Goal: Entertainment & Leisure: Browse casually

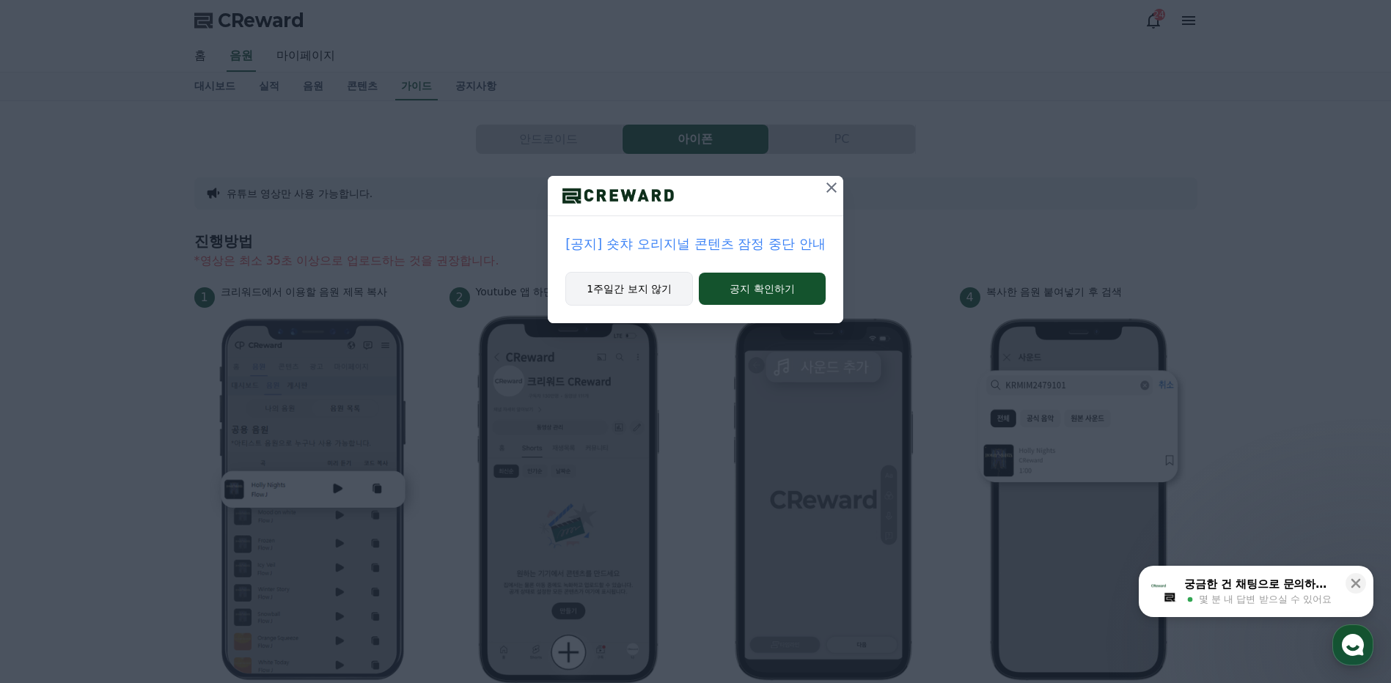
click at [653, 291] on button "1주일간 보지 않기" at bounding box center [629, 289] width 128 height 34
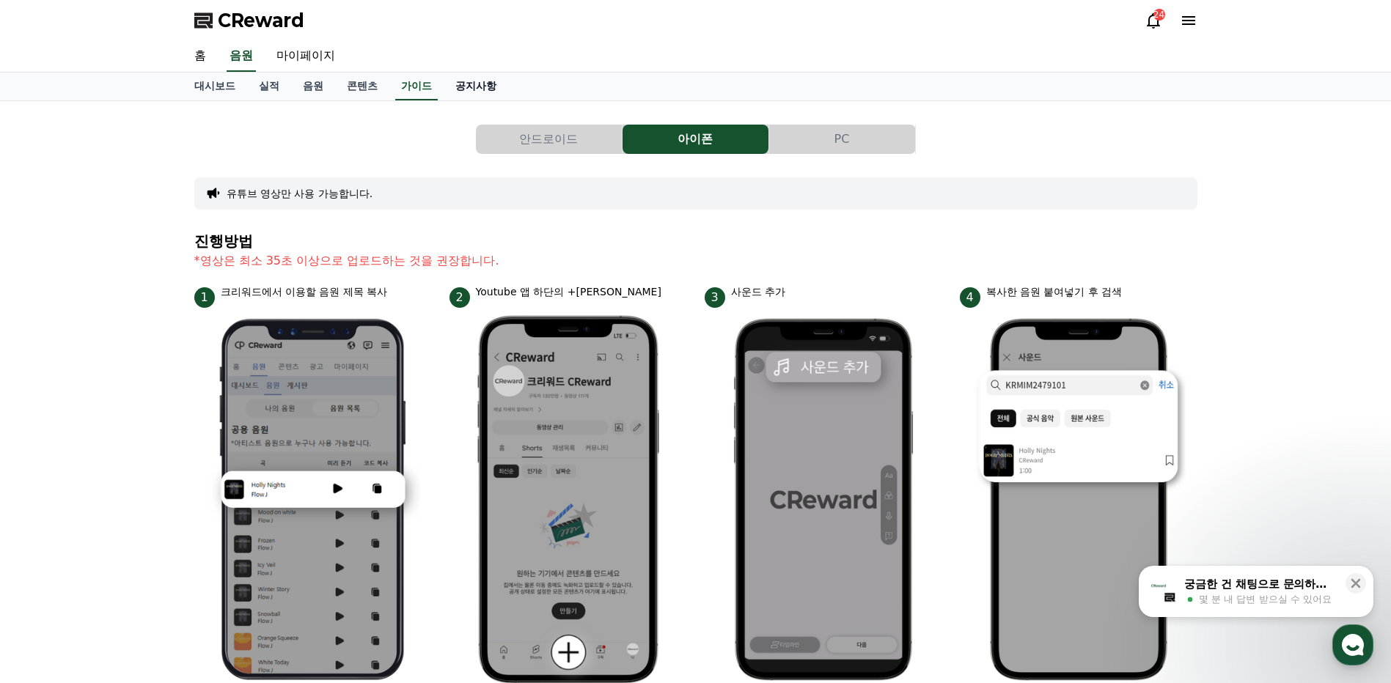
click at [475, 87] on link "공지사항" at bounding box center [476, 87] width 65 height 28
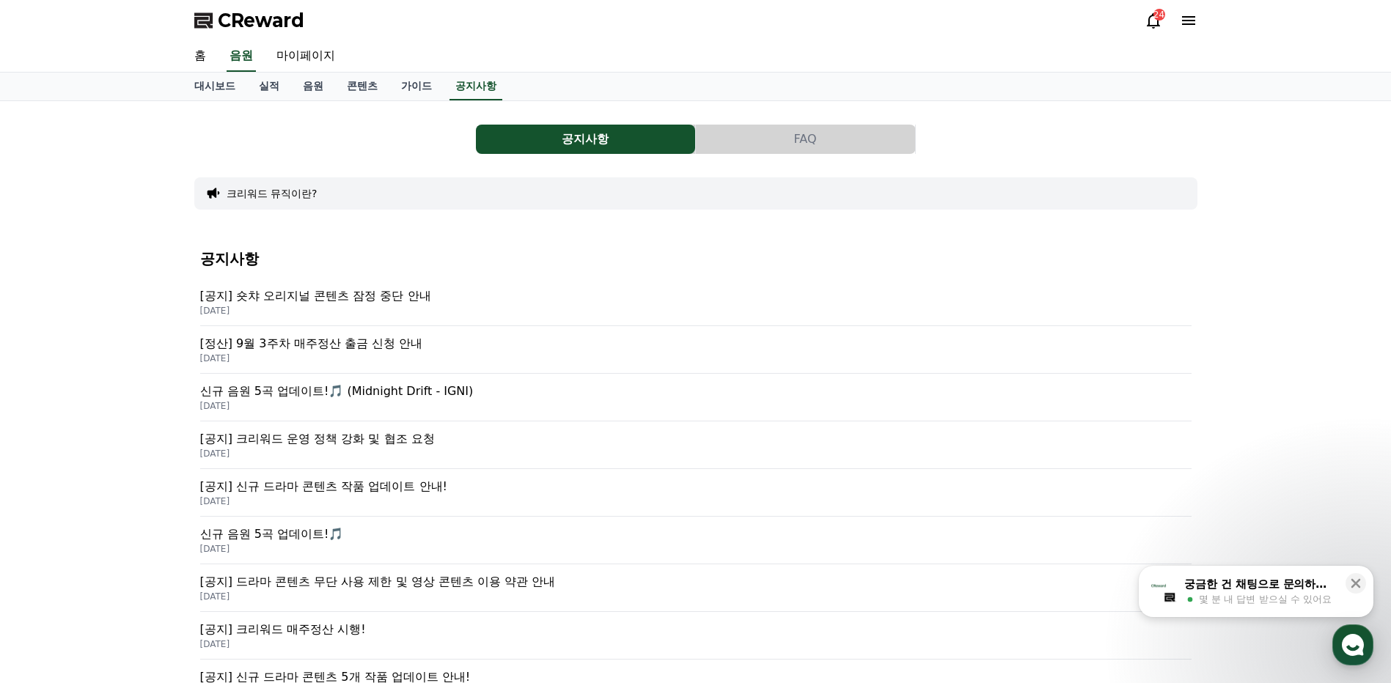
click at [397, 301] on p "[공지] 숏챠 오리지널 콘텐츠 잠정 중단 안내" at bounding box center [695, 296] width 991 height 18
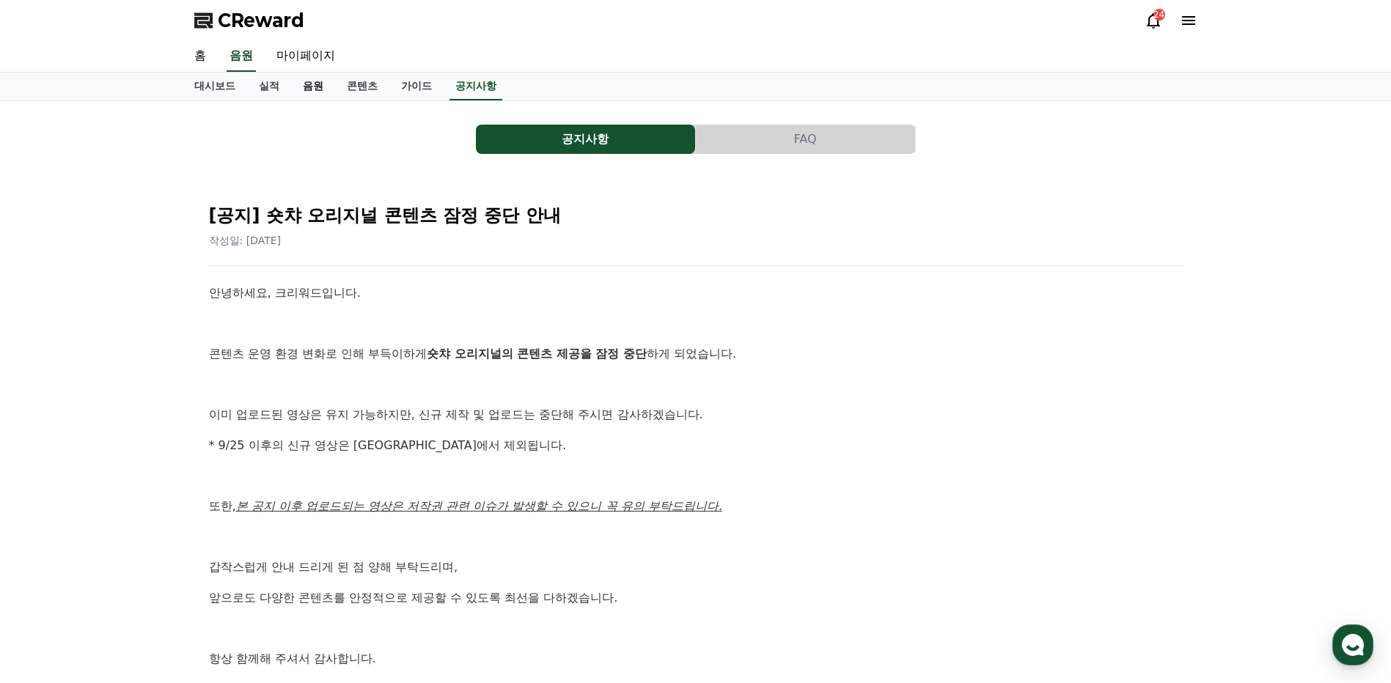
click at [312, 84] on link "음원" at bounding box center [313, 87] width 44 height 28
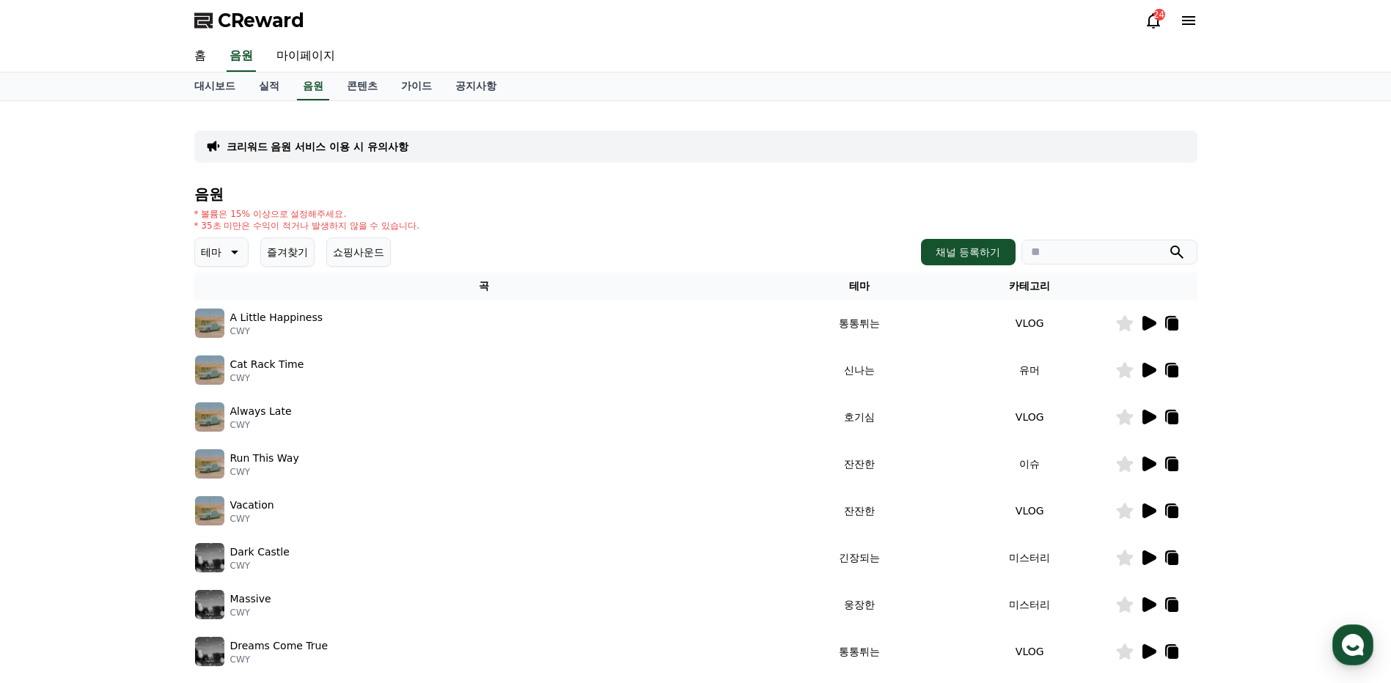
click at [1150, 321] on icon at bounding box center [1149, 323] width 14 height 15
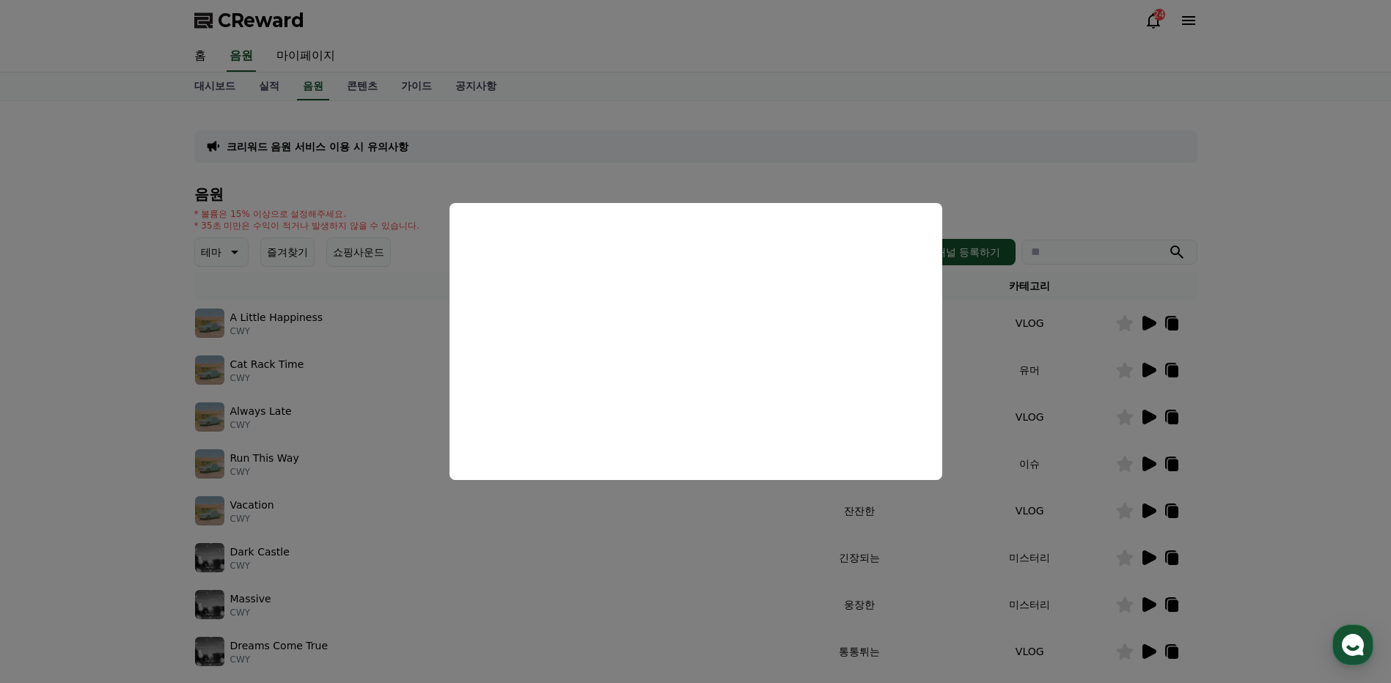
click at [1268, 205] on button "close modal" at bounding box center [695, 341] width 1391 height 683
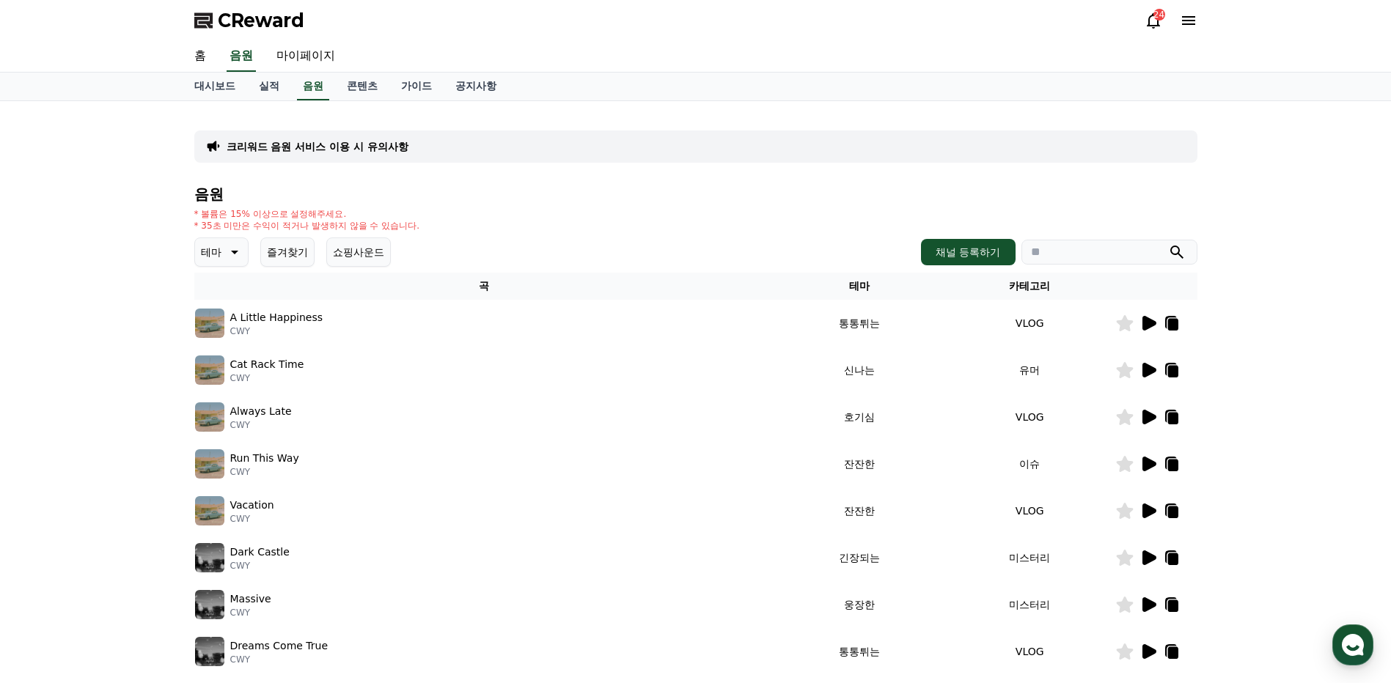
click at [1172, 325] on icon at bounding box center [1172, 325] width 10 height 12
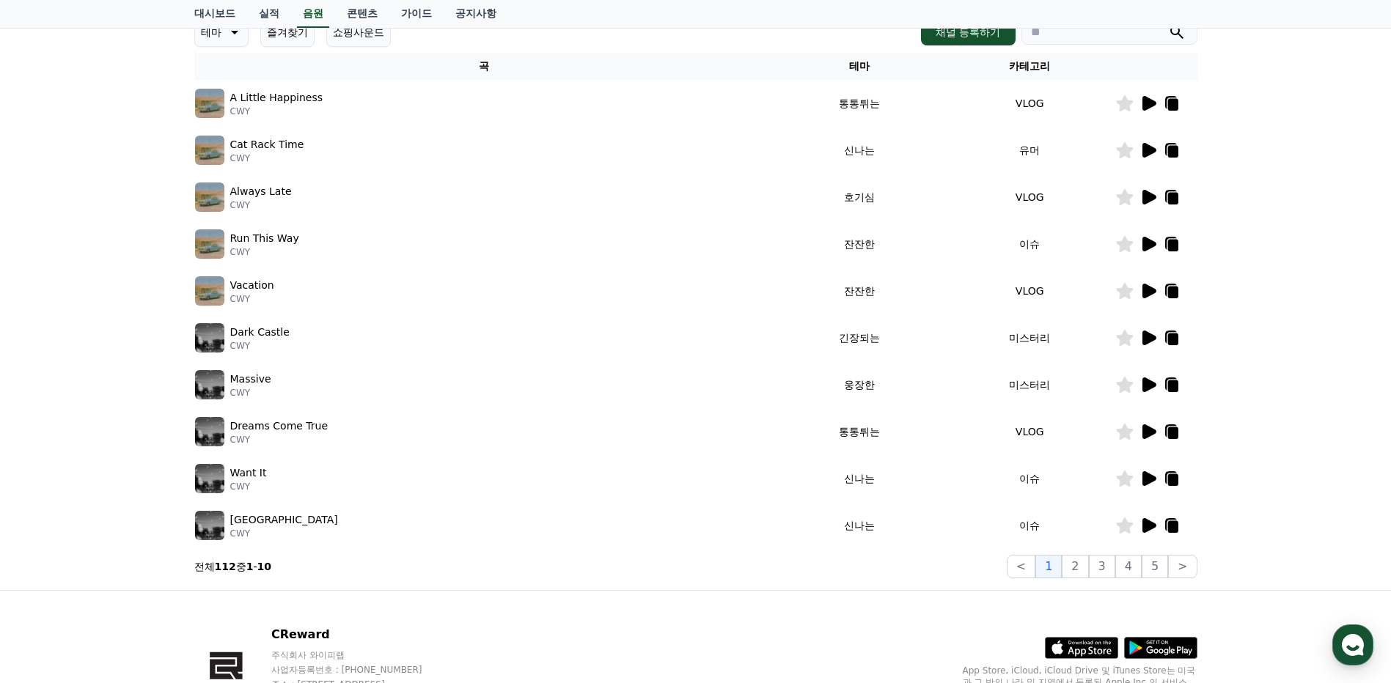
scroll to position [73, 0]
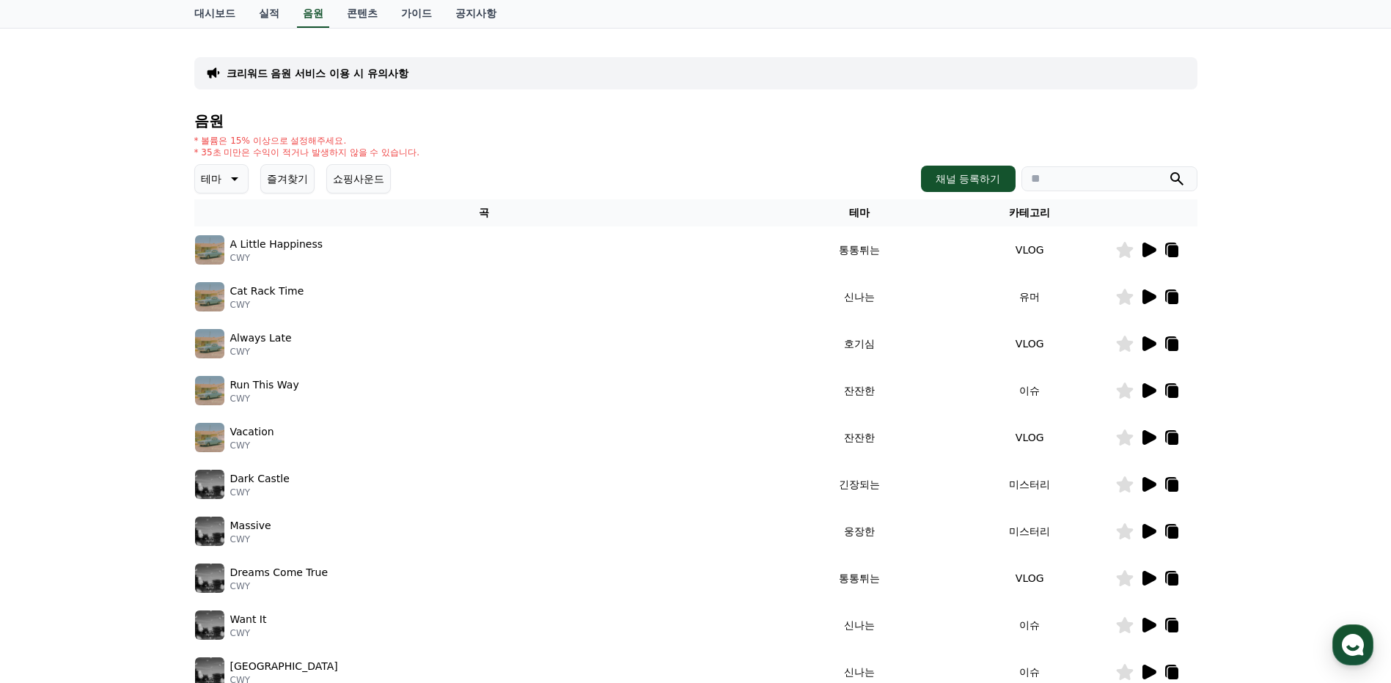
click at [236, 179] on icon at bounding box center [234, 179] width 7 height 4
click at [217, 214] on button "전체" at bounding box center [212, 218] width 32 height 32
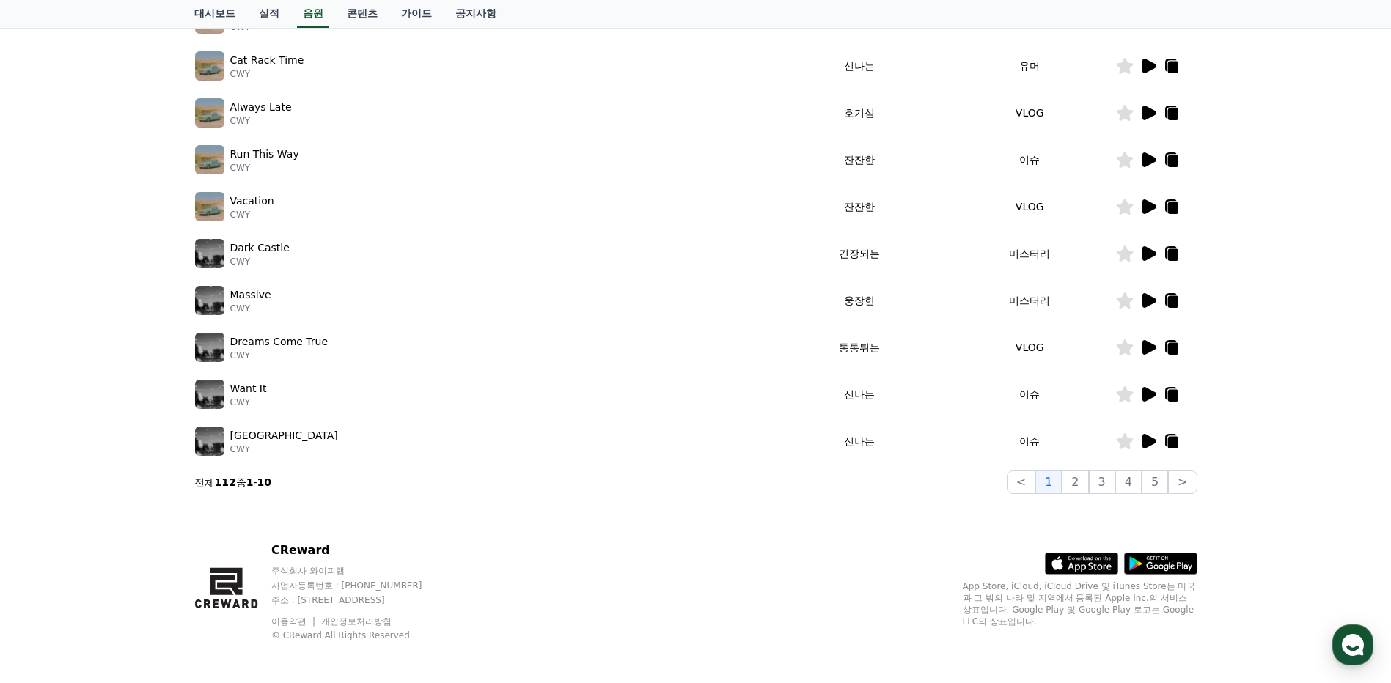
scroll to position [309, 0]
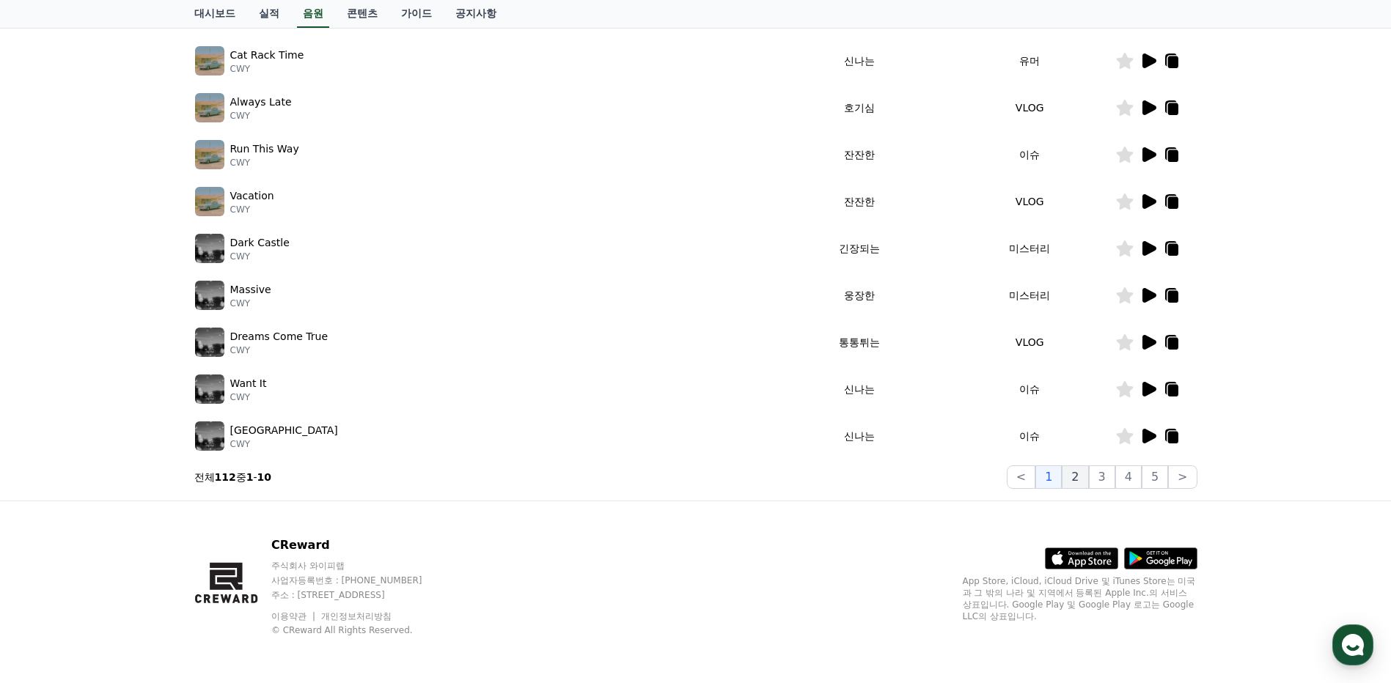
click at [1079, 480] on button "2" at bounding box center [1075, 477] width 26 height 23
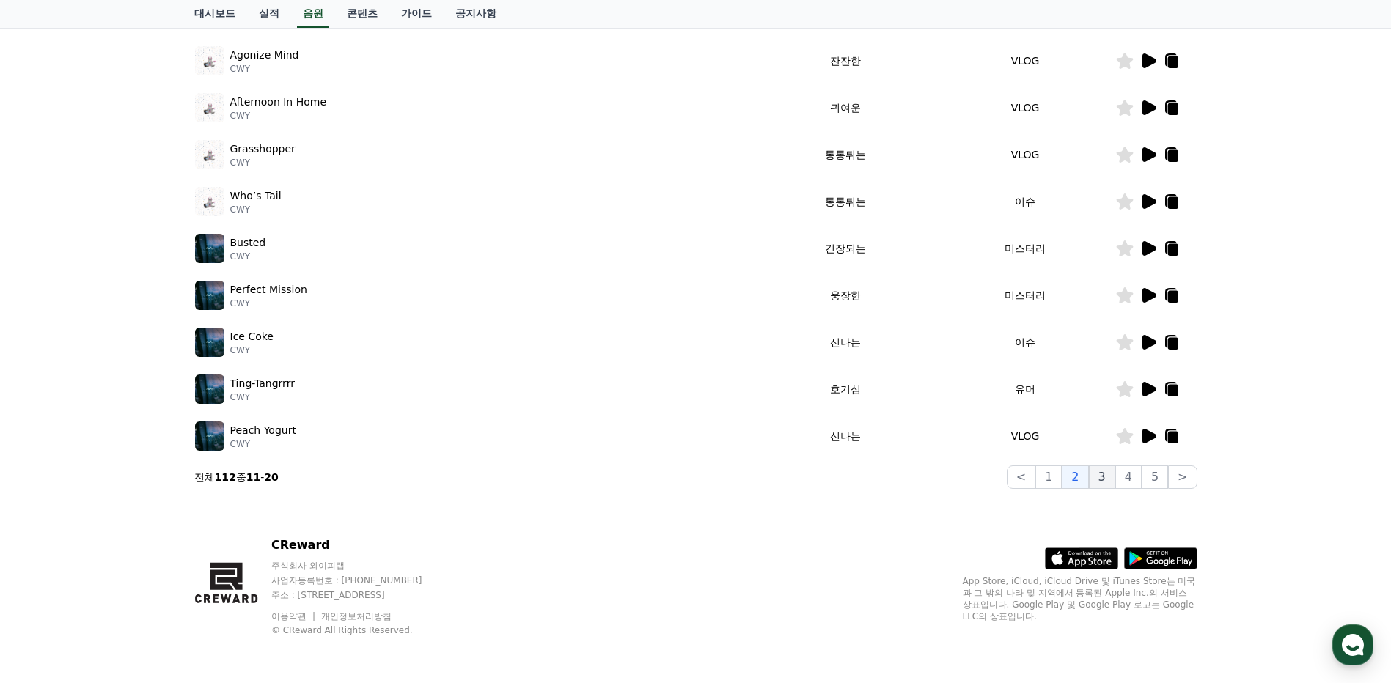
click at [1109, 480] on button "3" at bounding box center [1102, 477] width 26 height 23
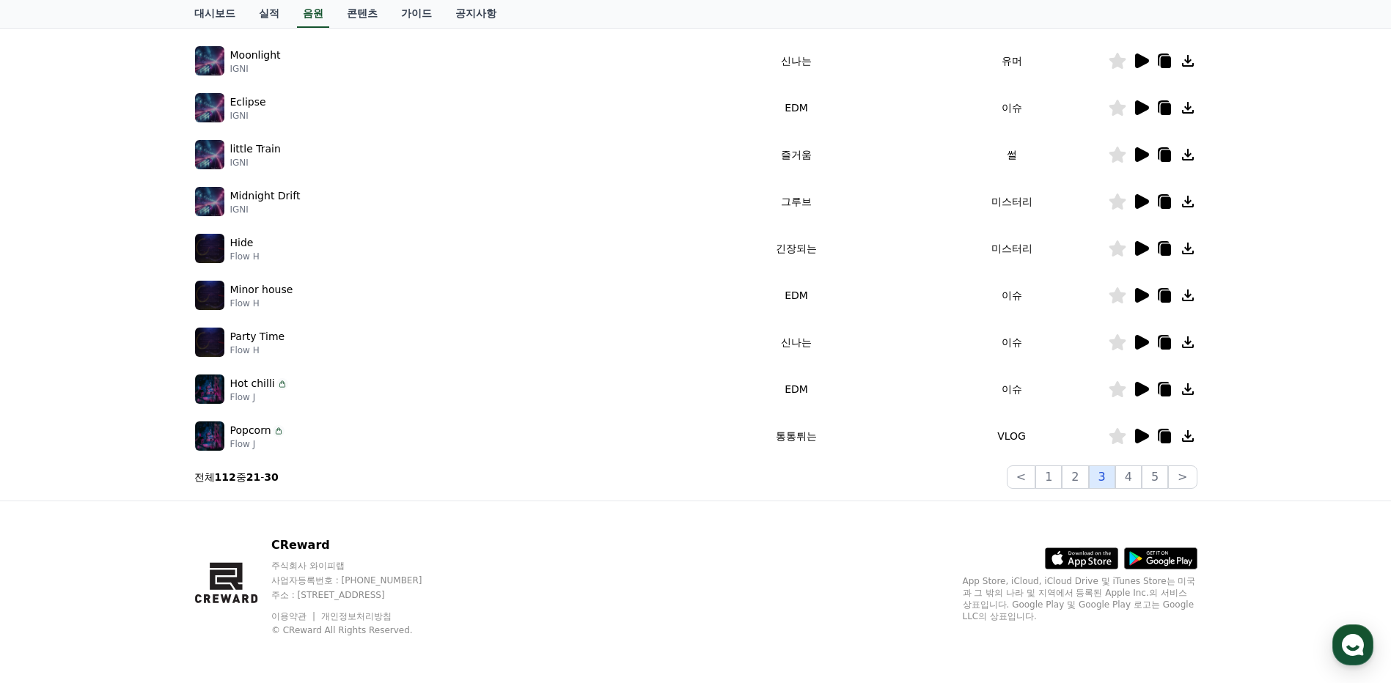
click at [1106, 480] on button "3" at bounding box center [1102, 477] width 26 height 23
click at [1079, 480] on button "2" at bounding box center [1075, 477] width 26 height 23
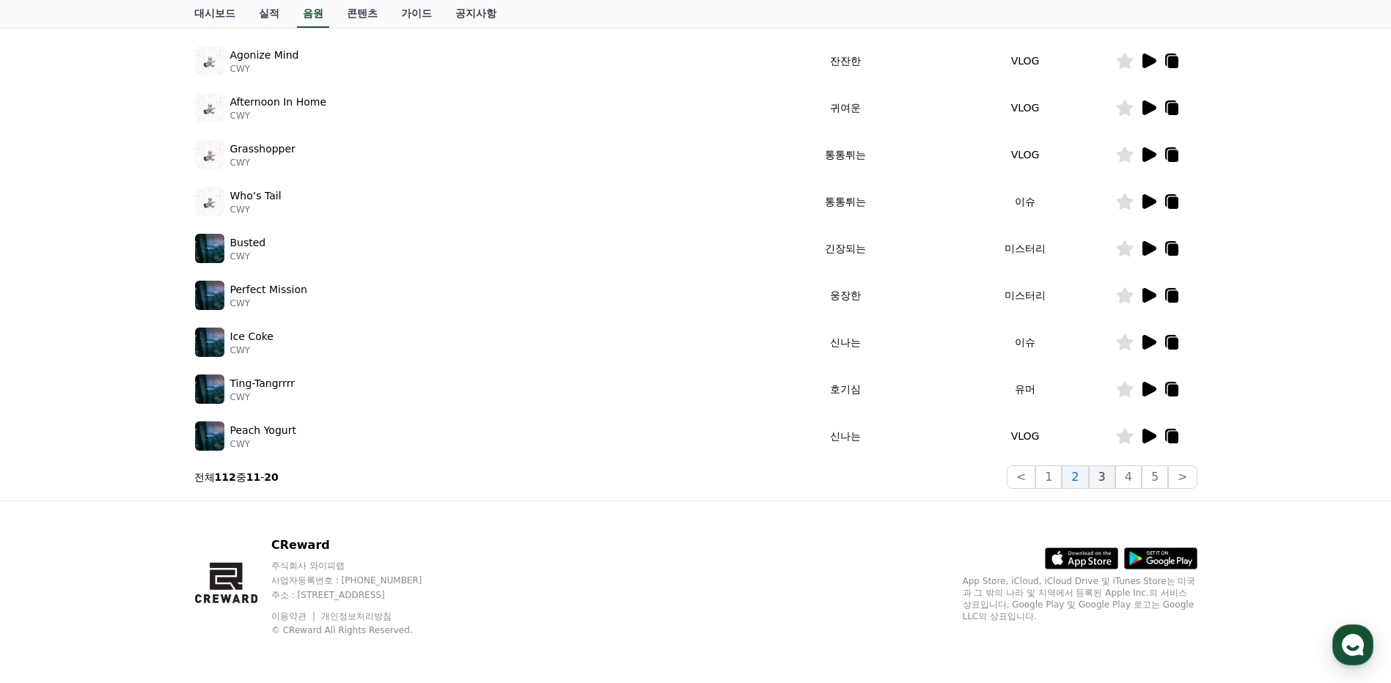
click at [1103, 480] on button "3" at bounding box center [1102, 477] width 26 height 23
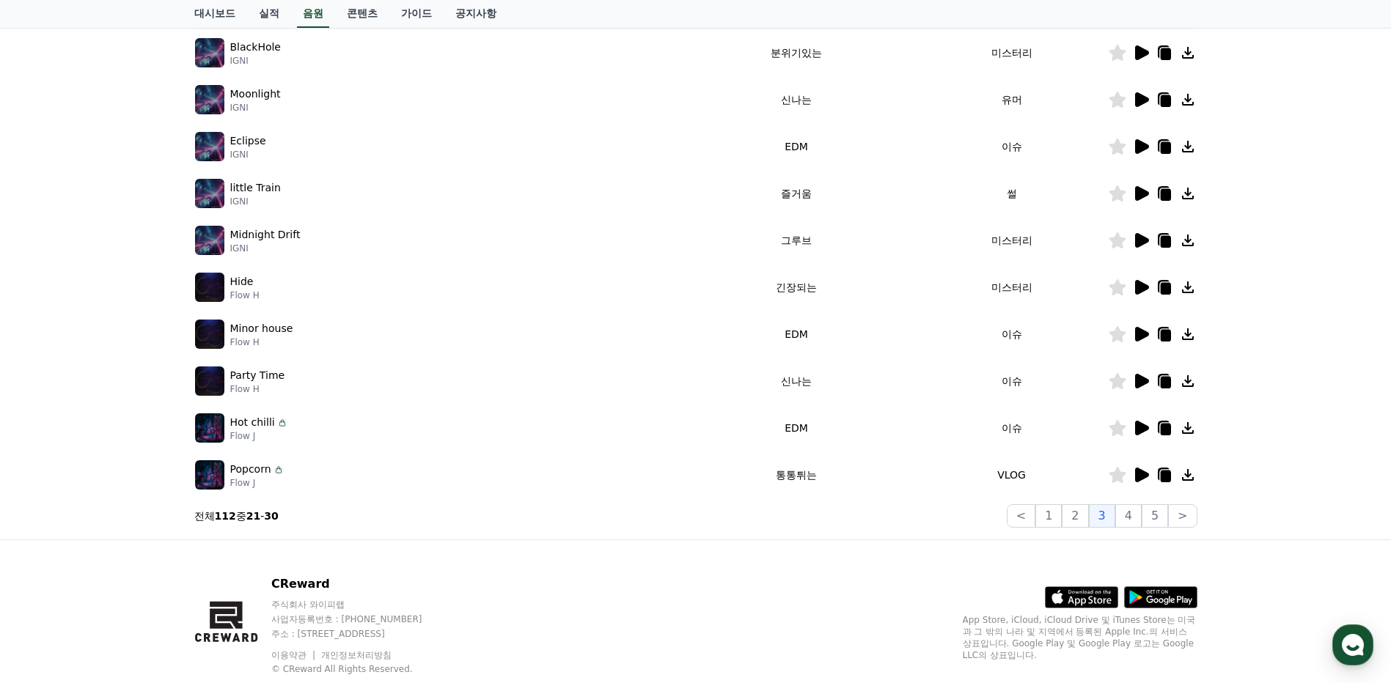
scroll to position [236, 0]
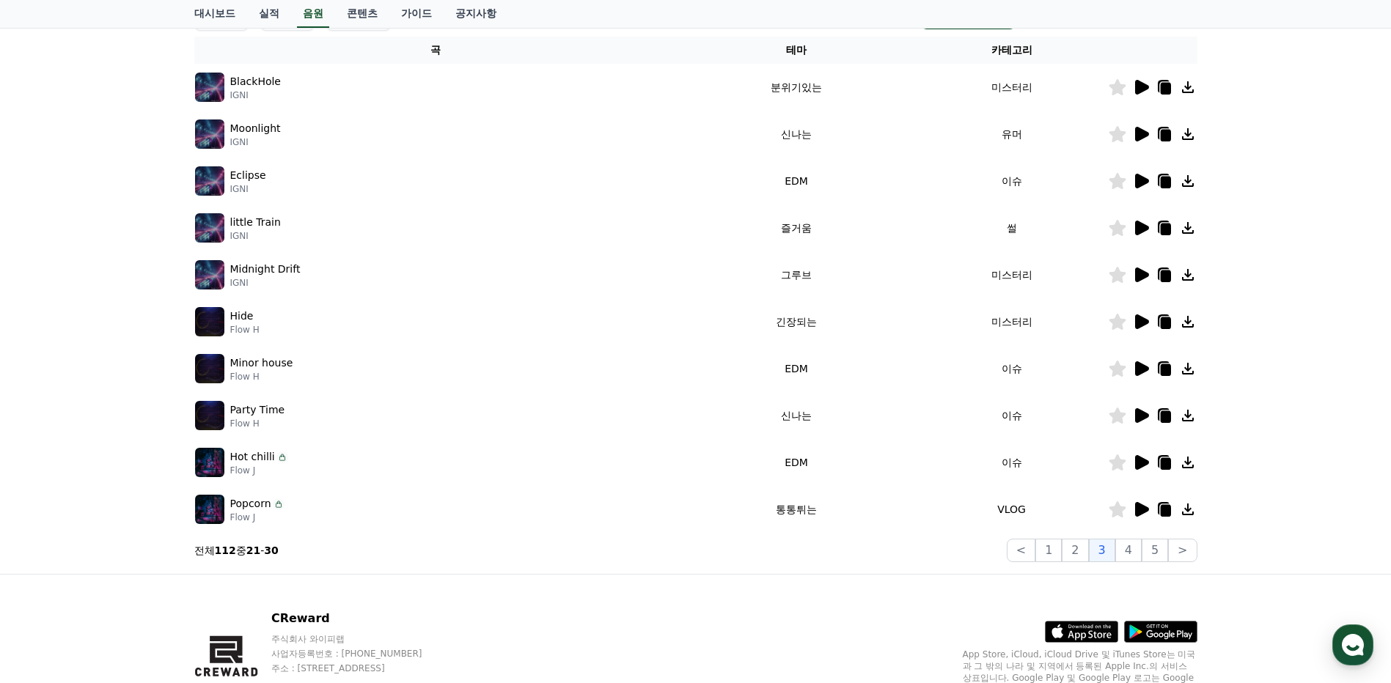
click at [1139, 134] on icon at bounding box center [1142, 134] width 14 height 15
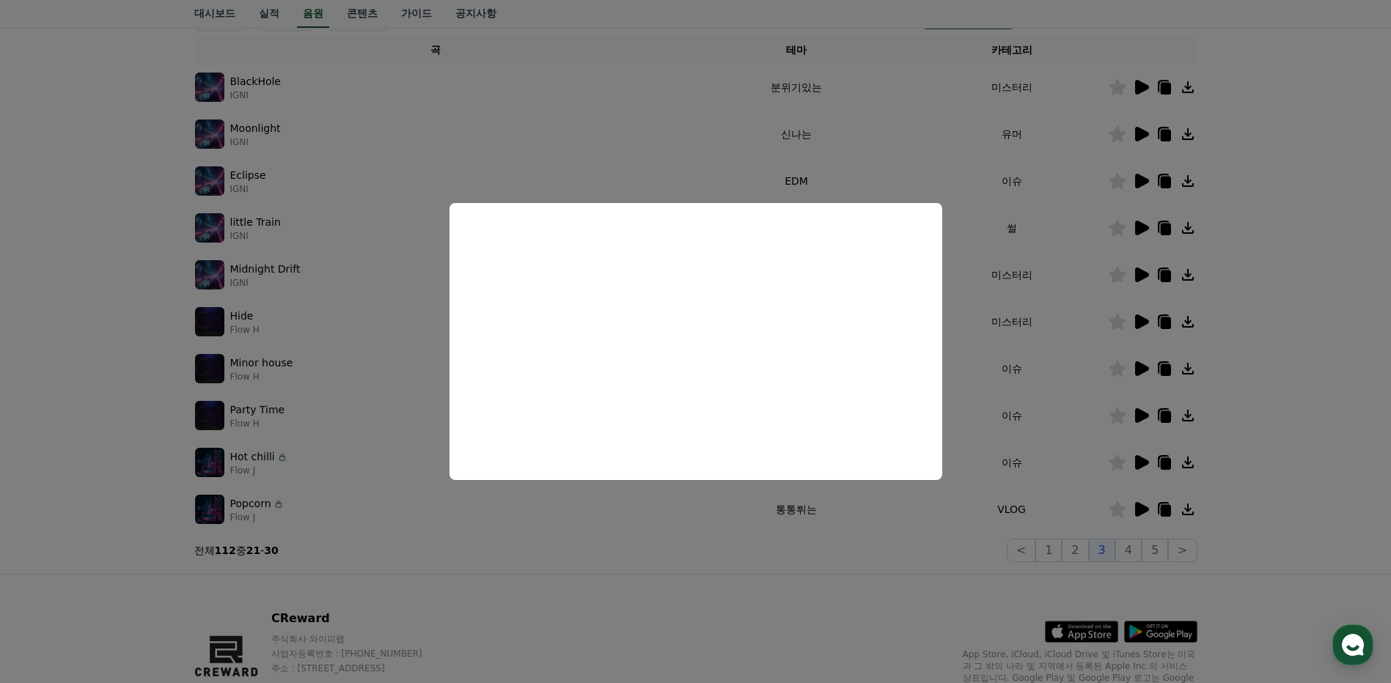
click at [1268, 232] on button "close modal" at bounding box center [695, 341] width 1391 height 683
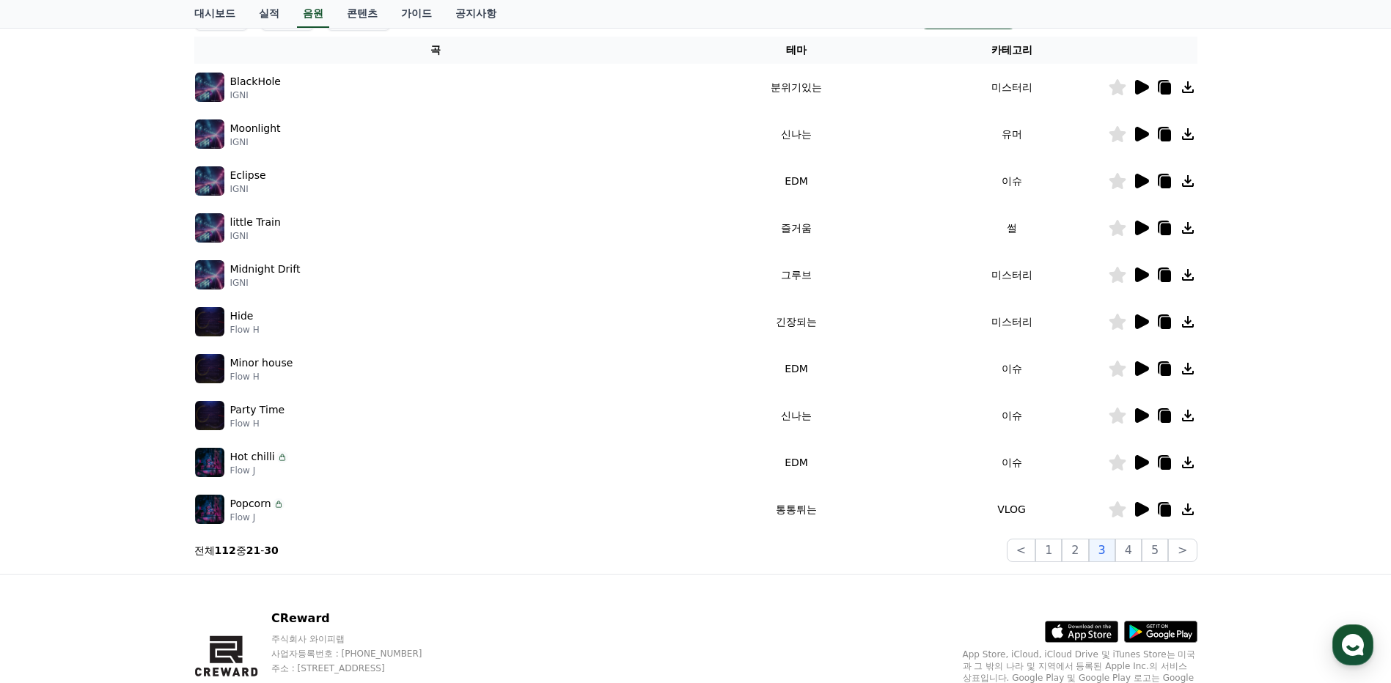
click at [1144, 229] on icon at bounding box center [1142, 228] width 14 height 15
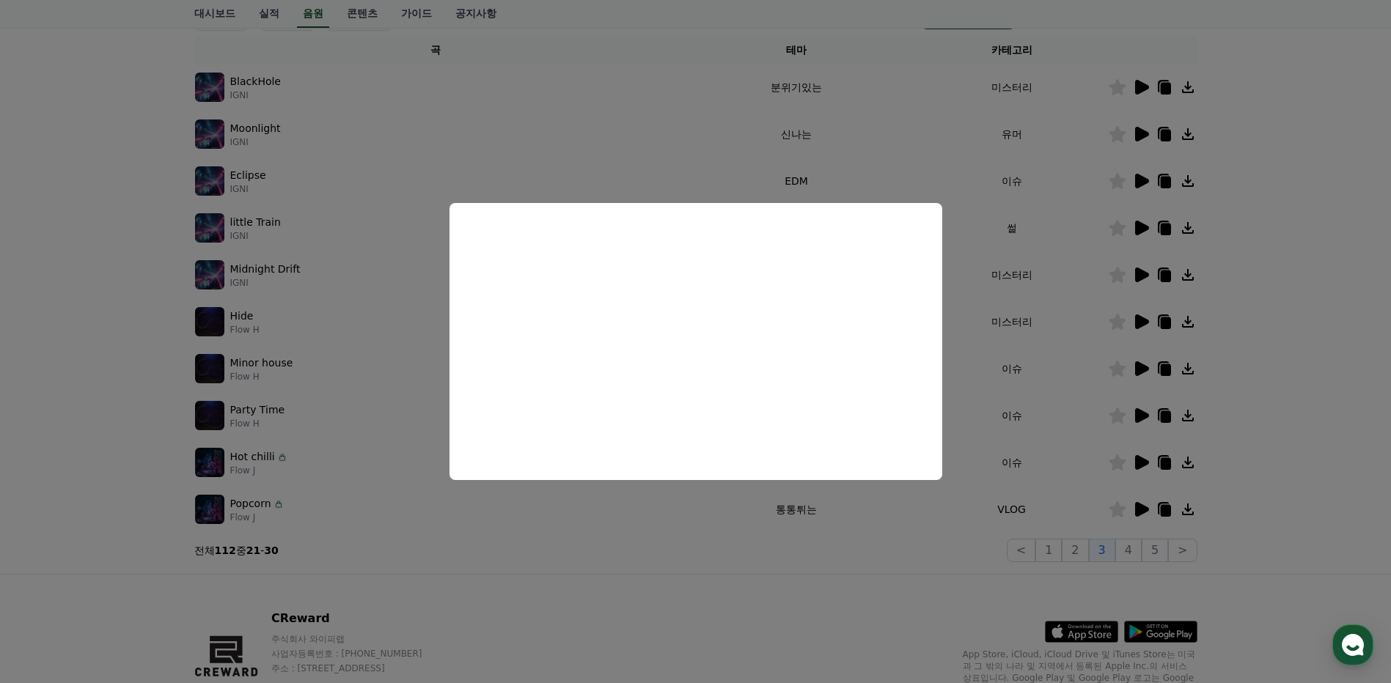
click at [1280, 248] on button "close modal" at bounding box center [695, 341] width 1391 height 683
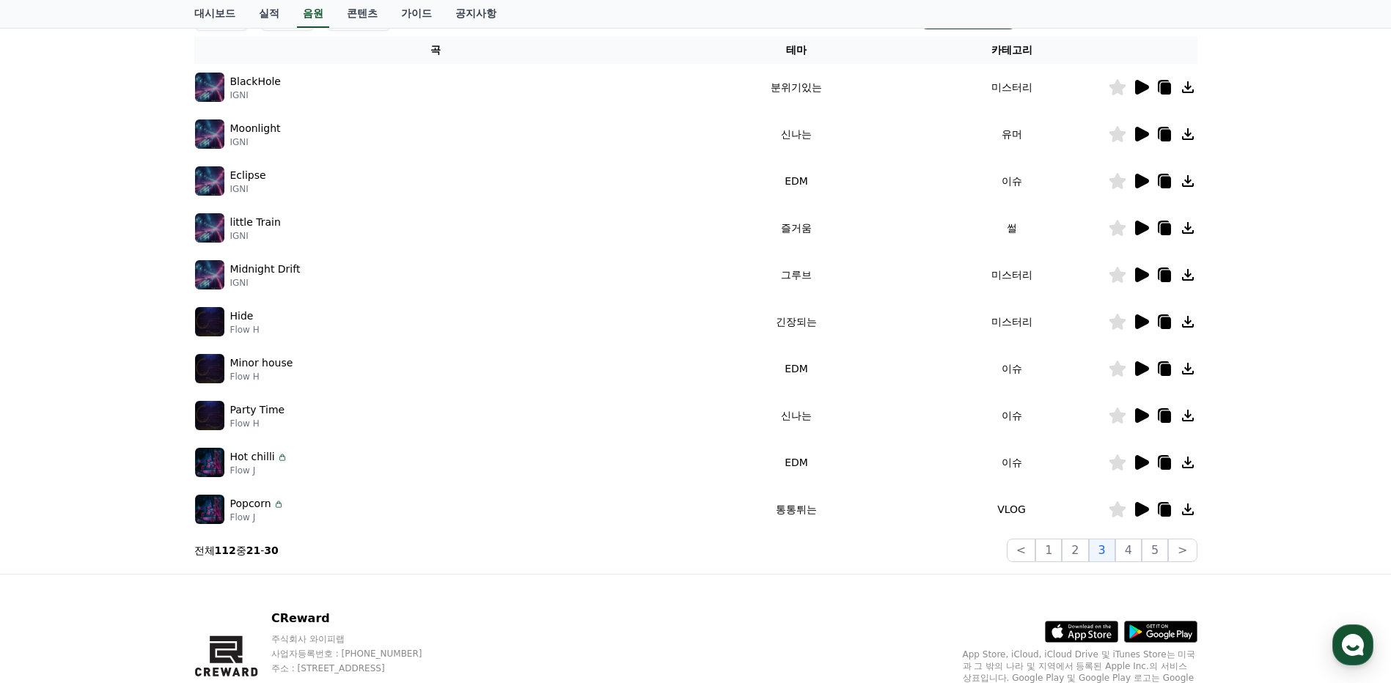
click at [1143, 414] on icon at bounding box center [1142, 415] width 14 height 15
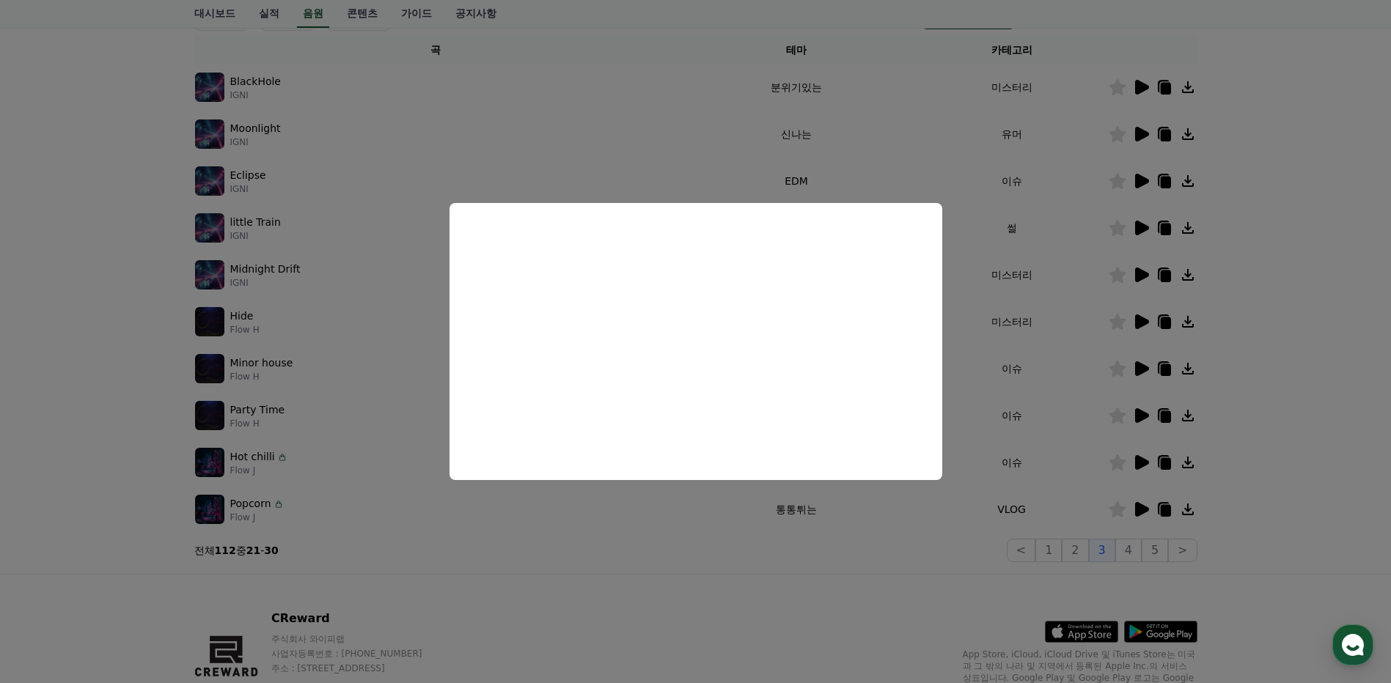
click at [1290, 343] on button "close modal" at bounding box center [695, 341] width 1391 height 683
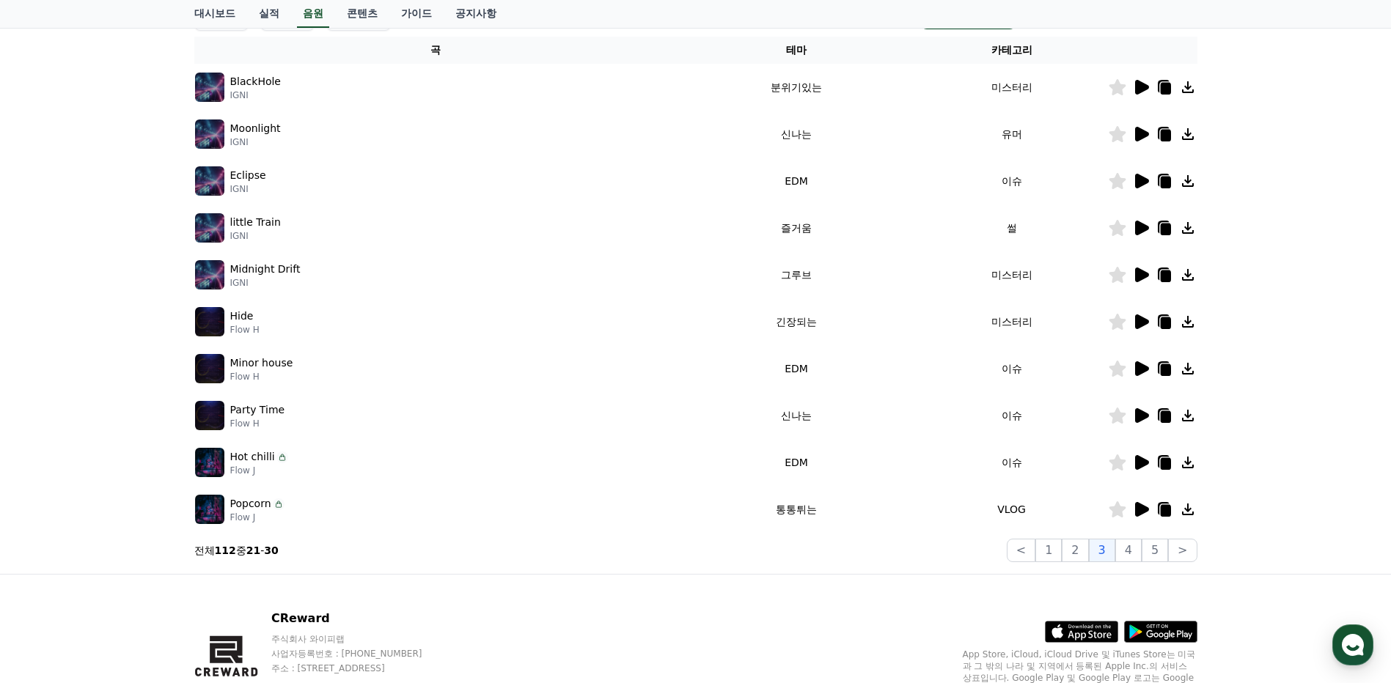
click at [1140, 510] on icon at bounding box center [1142, 509] width 14 height 15
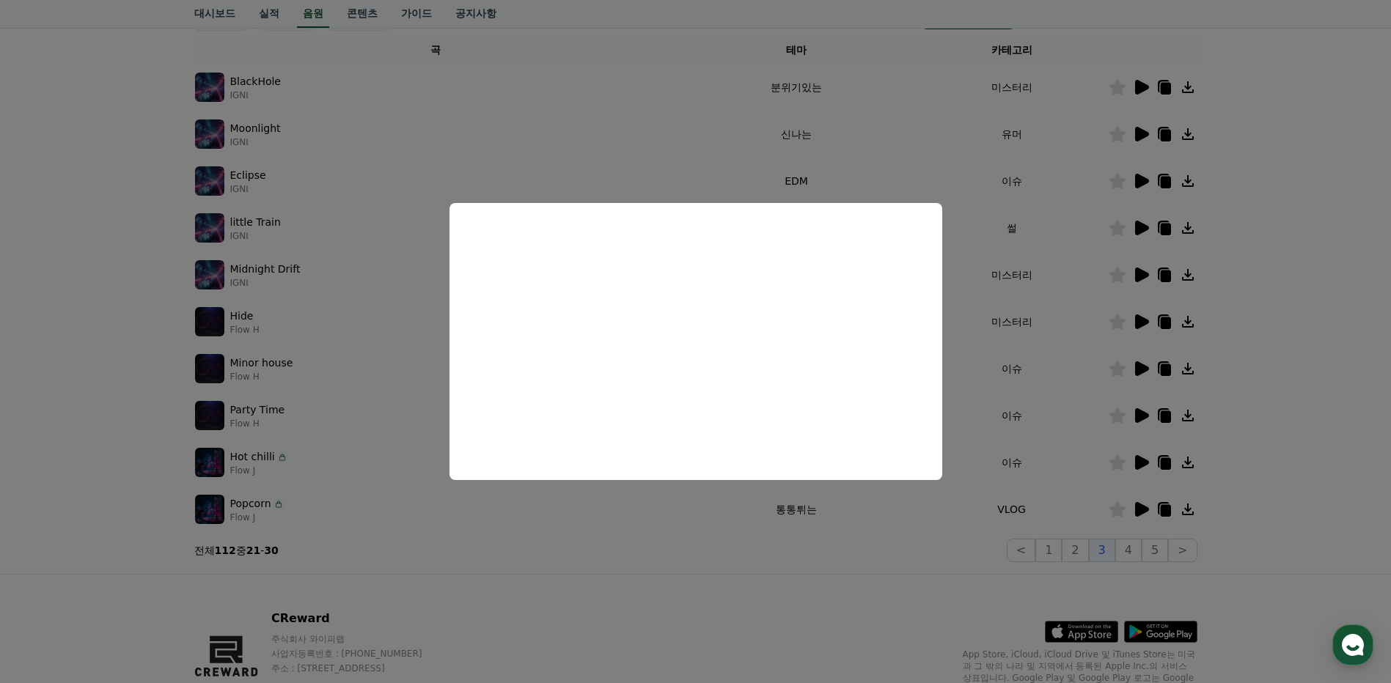
click at [1312, 457] on button "close modal" at bounding box center [695, 341] width 1391 height 683
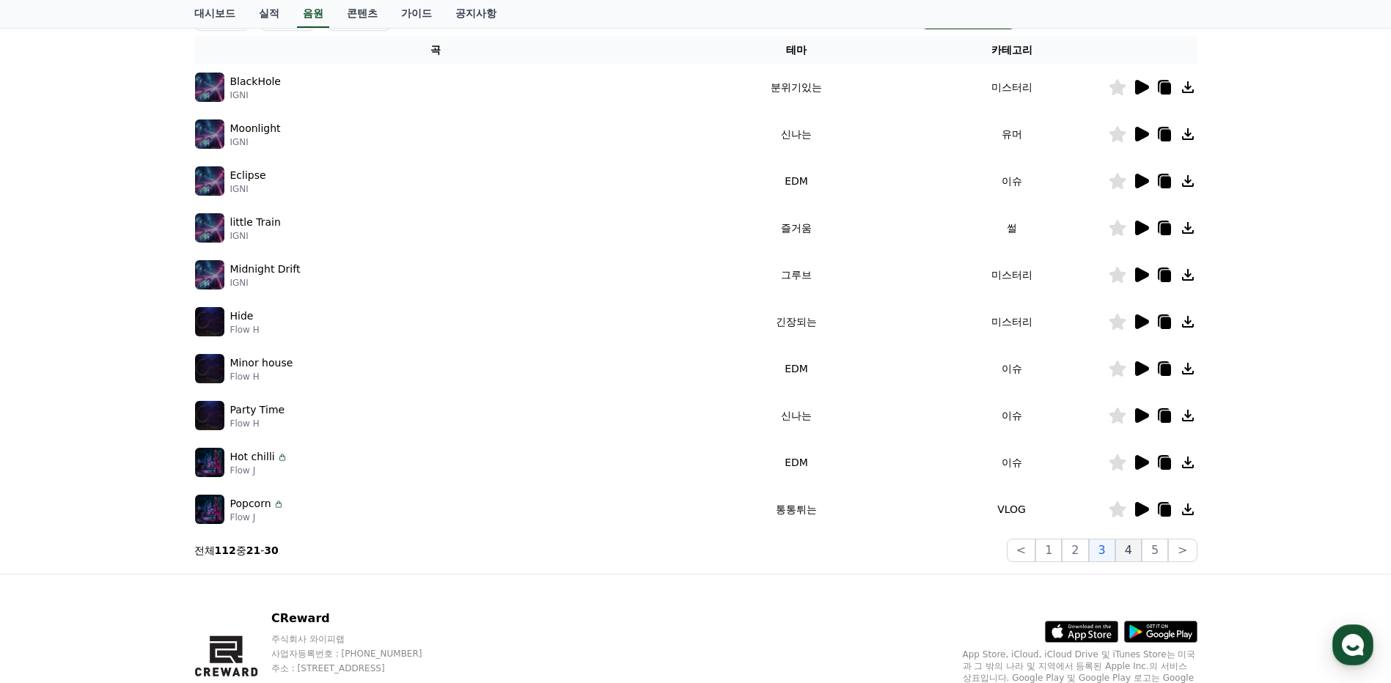
click at [1128, 550] on button "4" at bounding box center [1128, 550] width 26 height 23
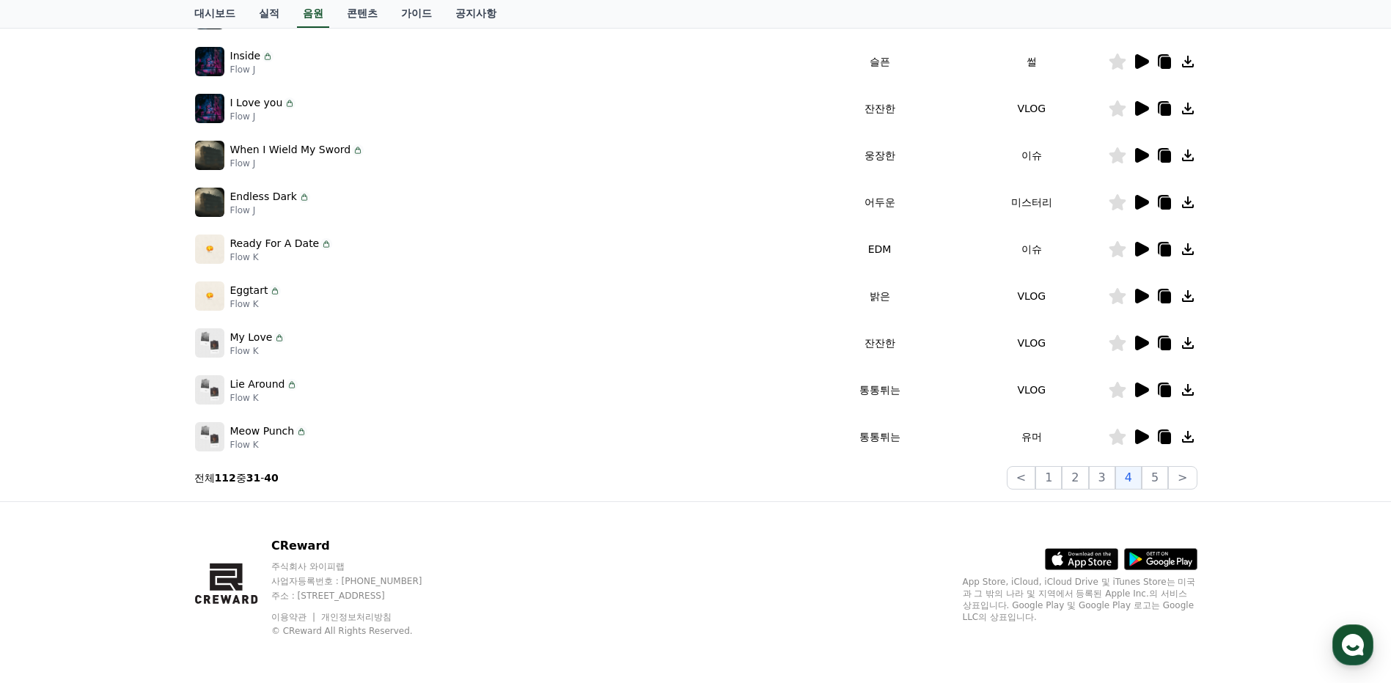
scroll to position [309, 0]
click at [1138, 295] on icon at bounding box center [1142, 295] width 14 height 15
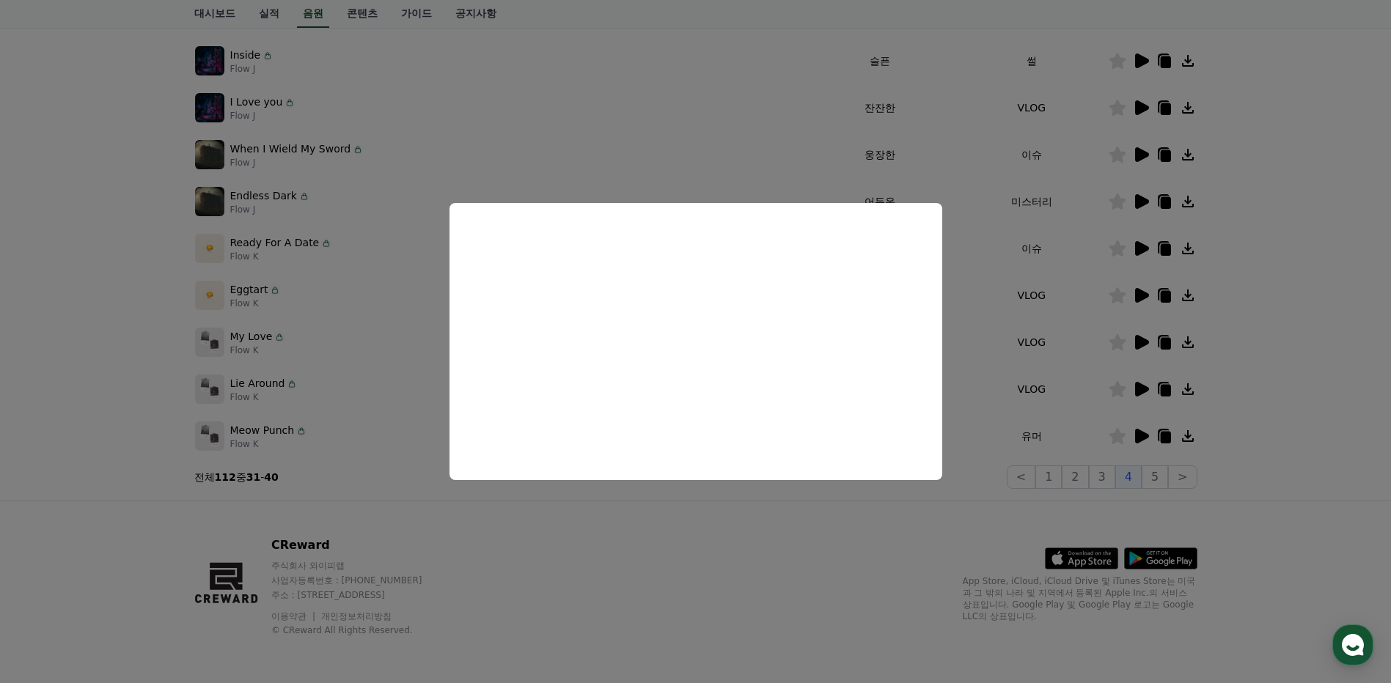
click at [1288, 397] on button "close modal" at bounding box center [695, 341] width 1391 height 683
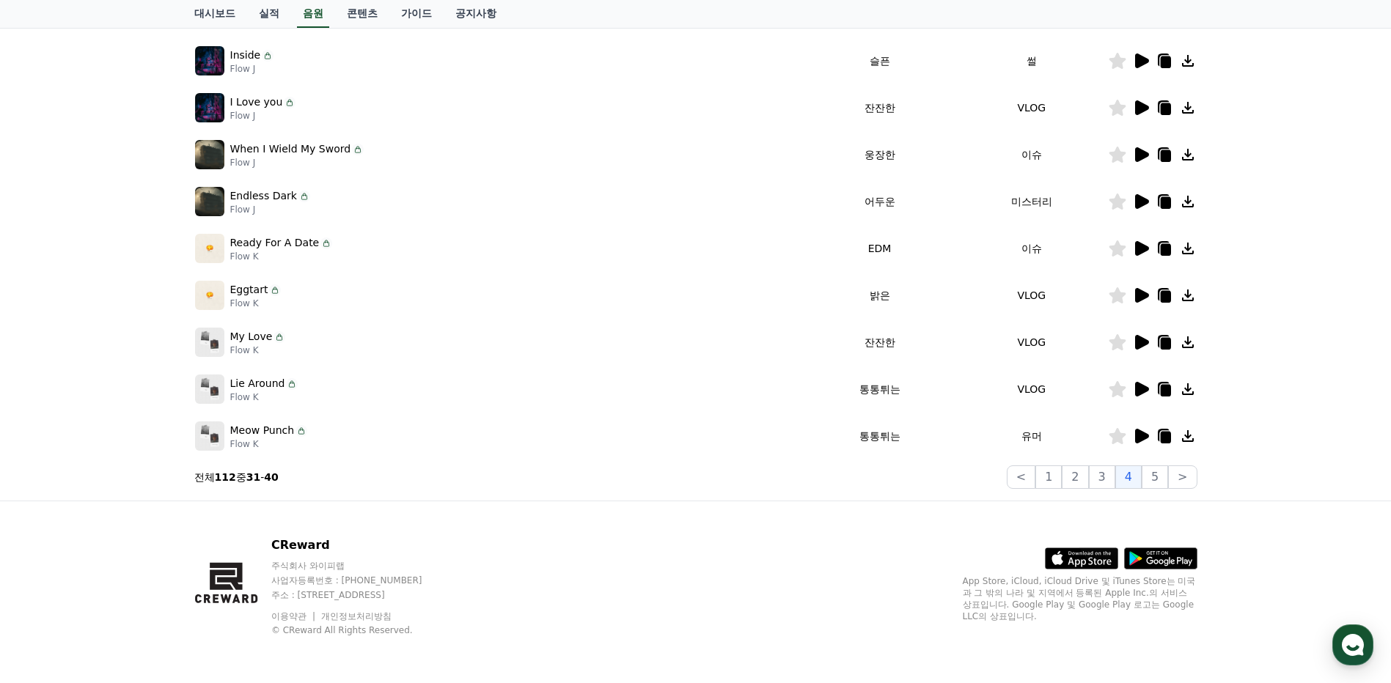
click at [1138, 387] on icon at bounding box center [1142, 389] width 14 height 15
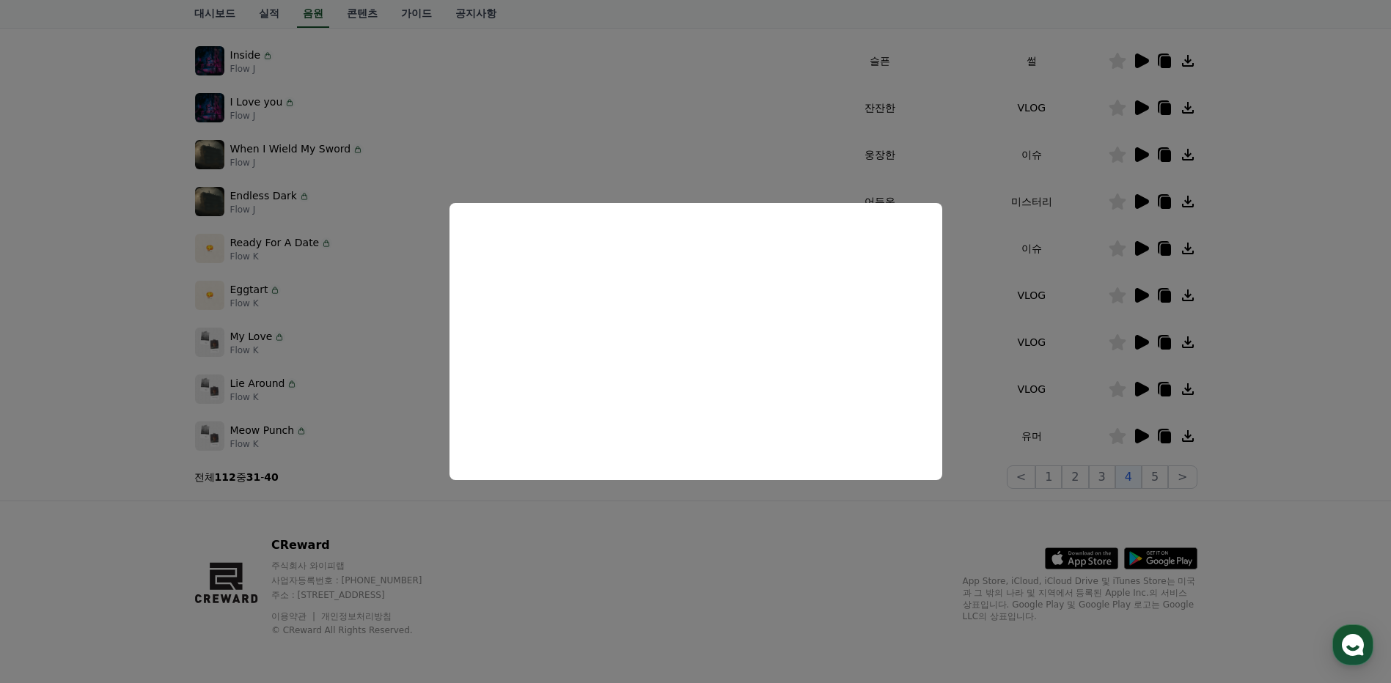
click at [1296, 334] on button "close modal" at bounding box center [695, 341] width 1391 height 683
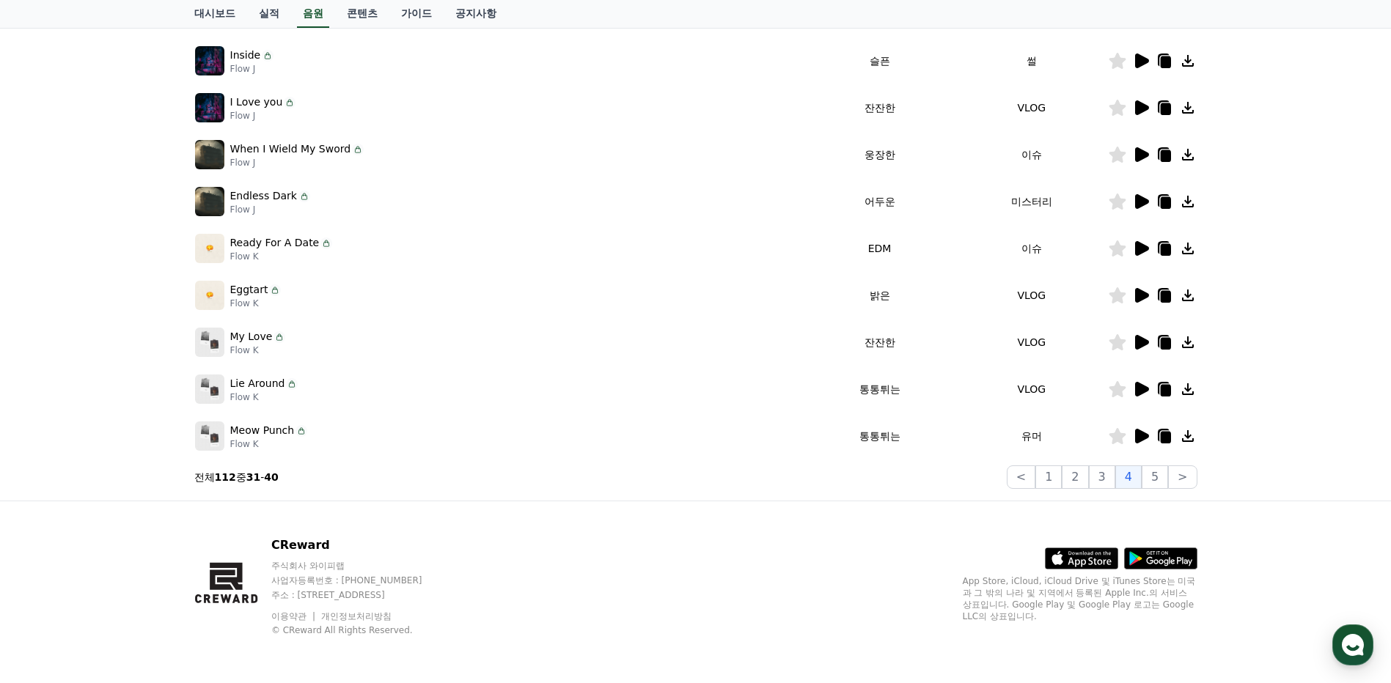
click at [1140, 433] on icon at bounding box center [1142, 436] width 14 height 15
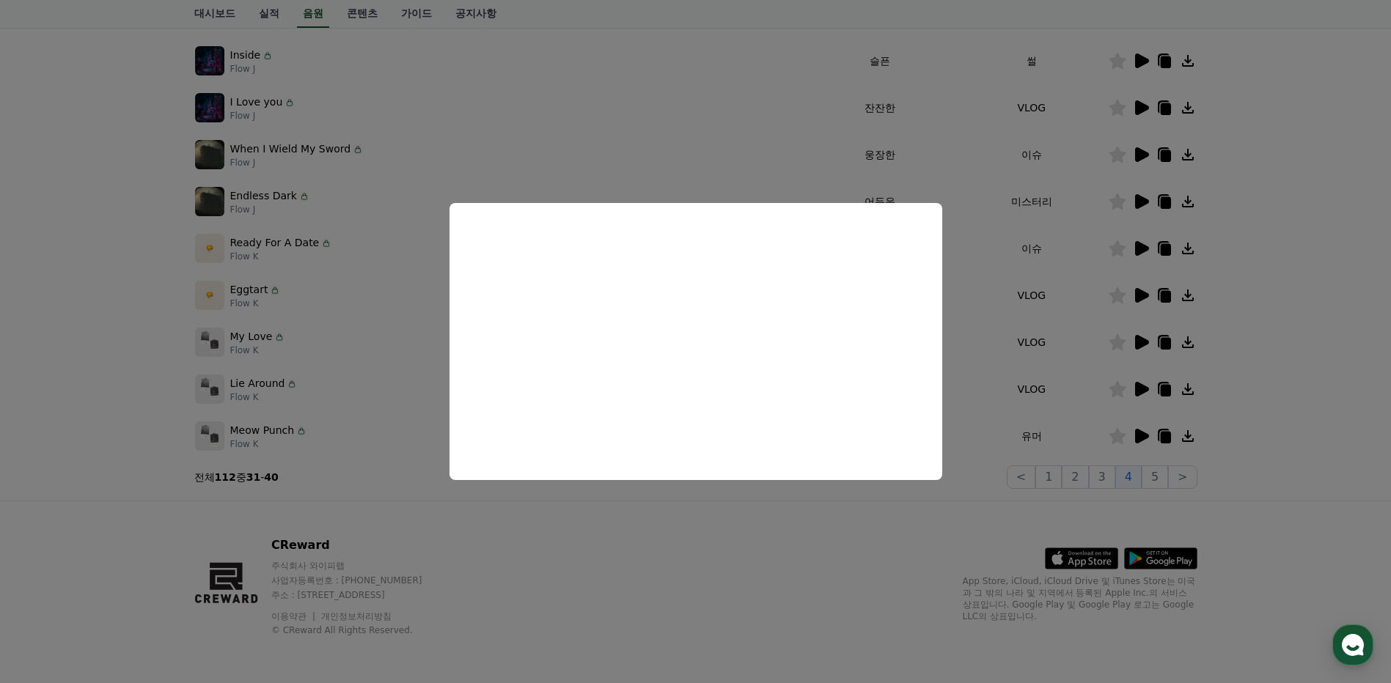
click at [1268, 355] on button "close modal" at bounding box center [695, 341] width 1391 height 683
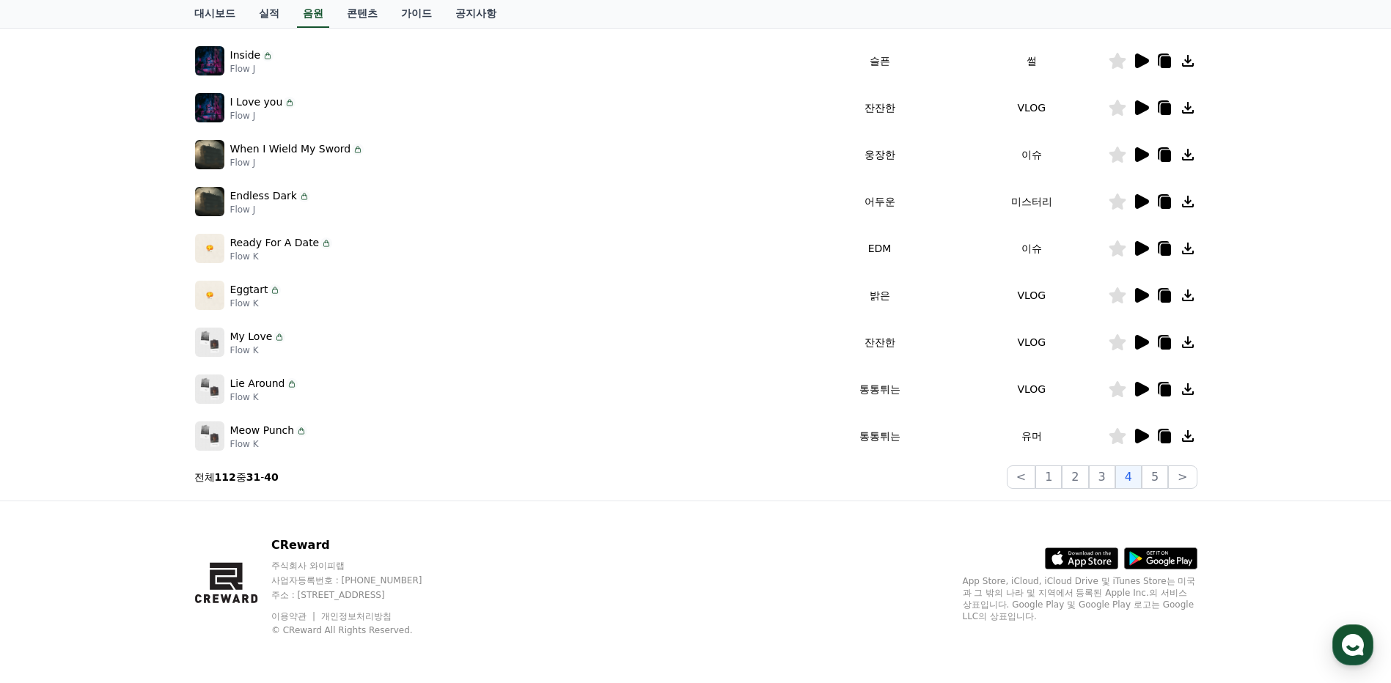
click at [1140, 384] on icon at bounding box center [1142, 389] width 14 height 15
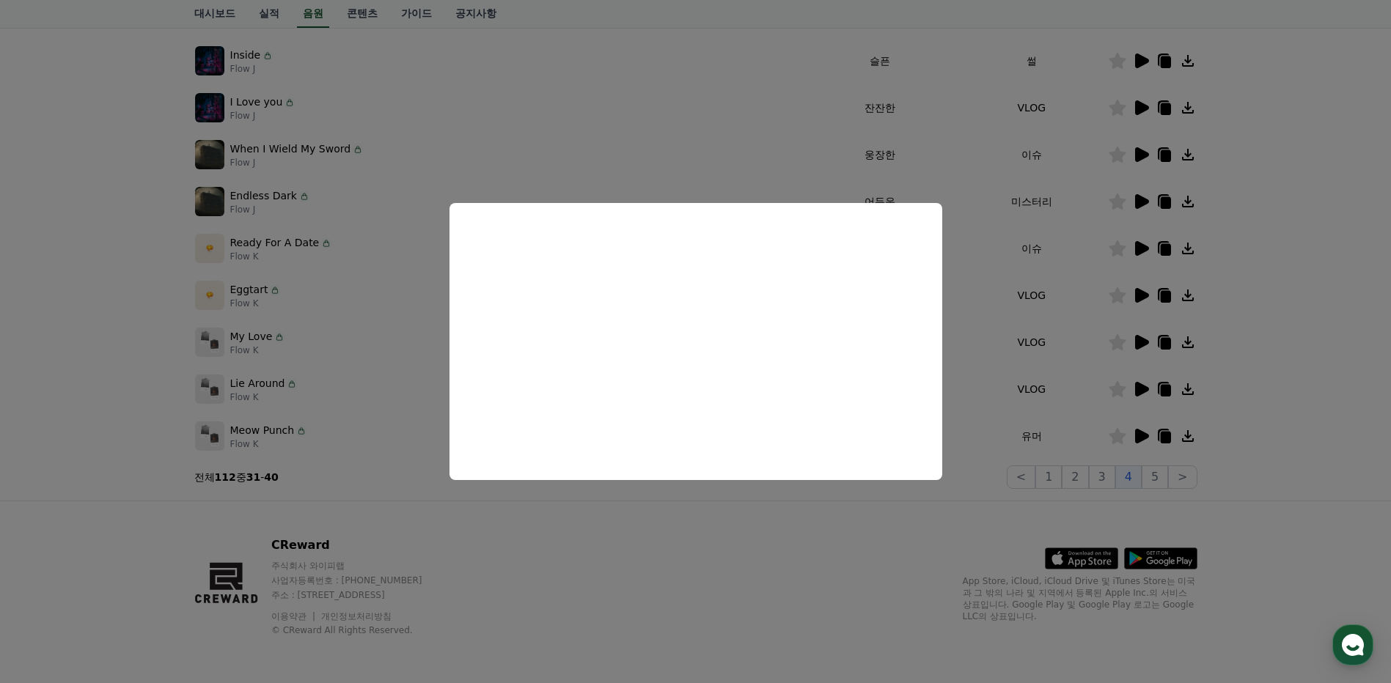
click at [1285, 348] on button "close modal" at bounding box center [695, 341] width 1391 height 683
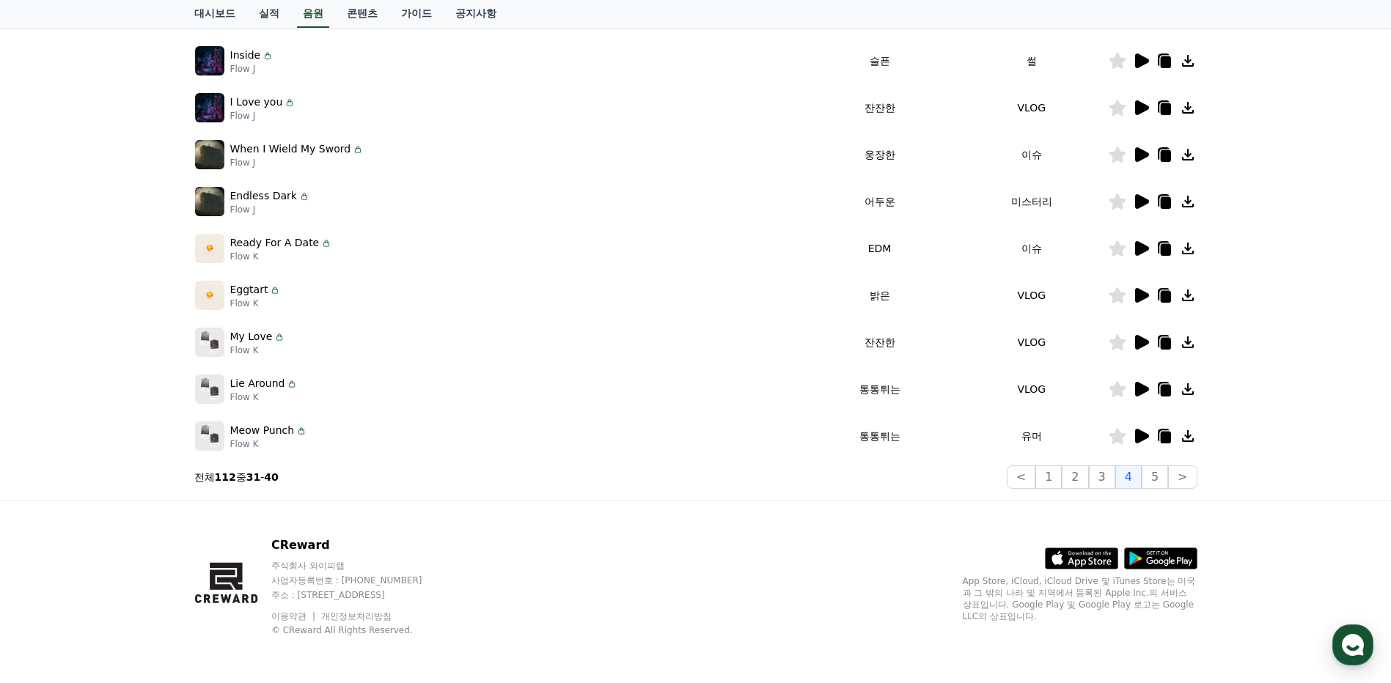
click at [1134, 296] on icon at bounding box center [1141, 296] width 18 height 18
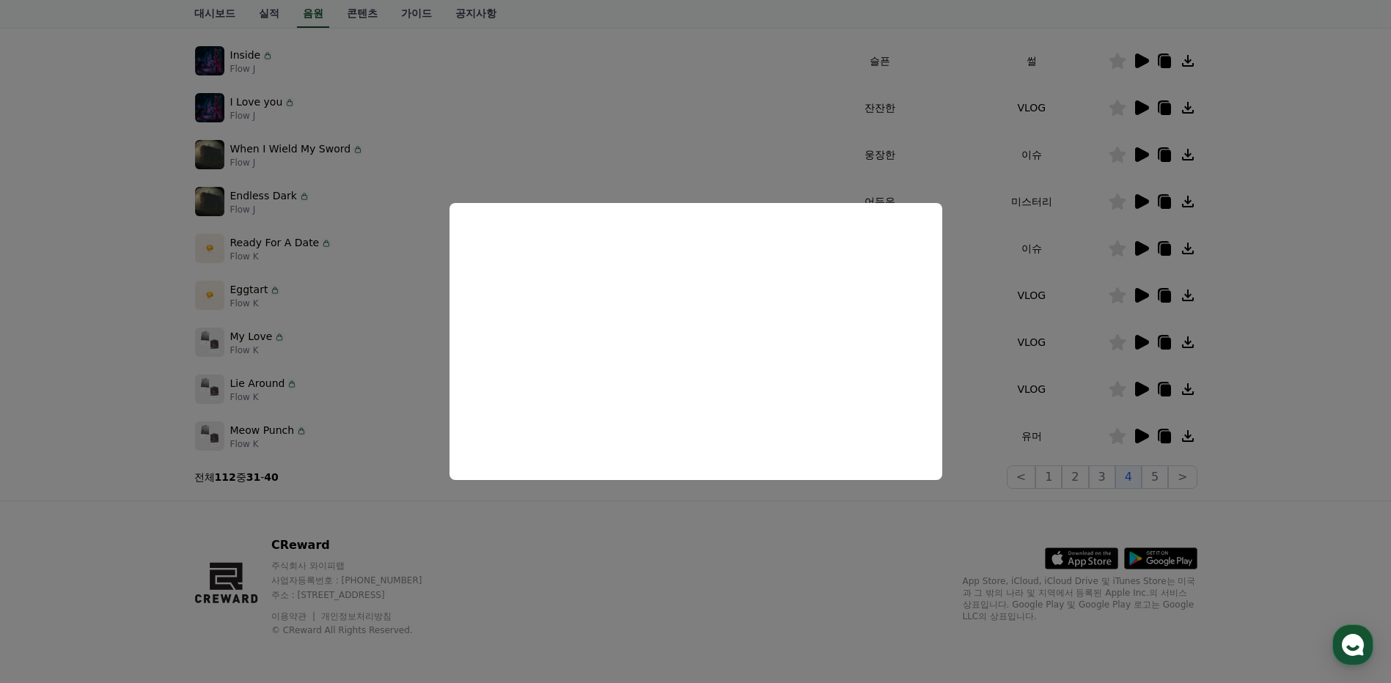
click at [1320, 348] on button "close modal" at bounding box center [695, 341] width 1391 height 683
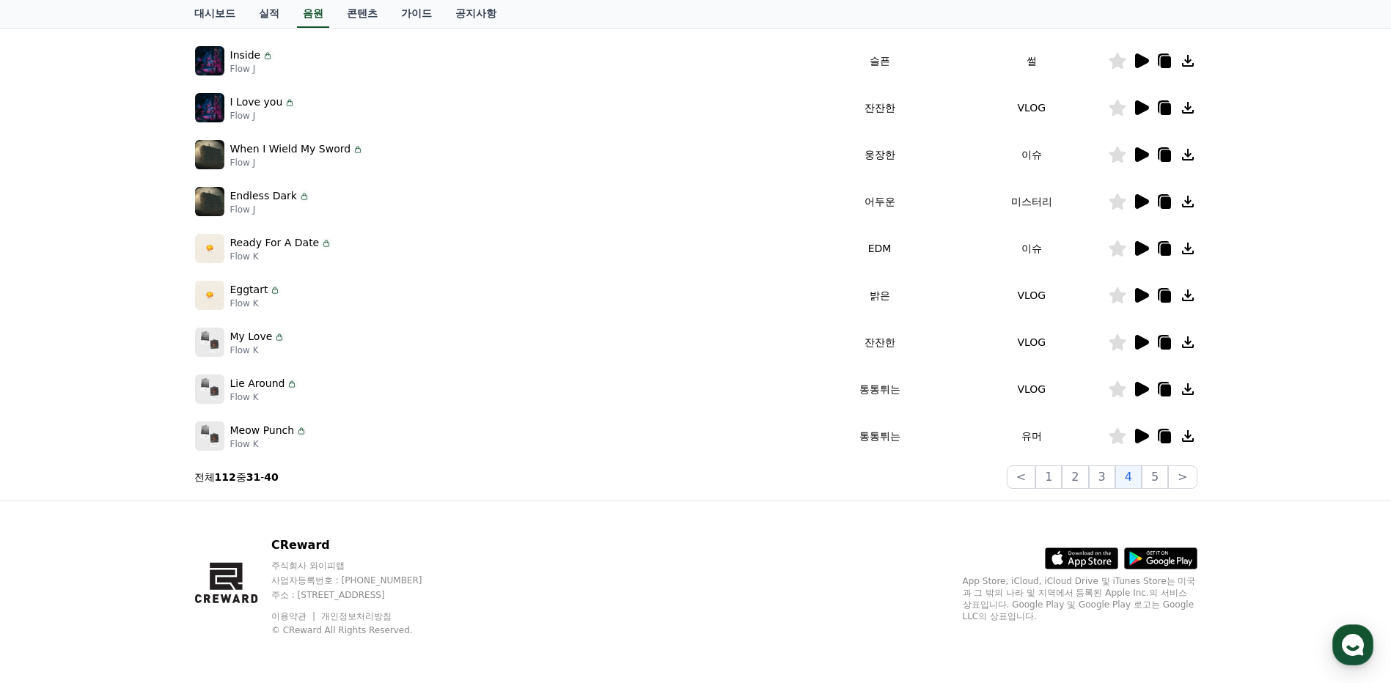
click at [1189, 297] on icon at bounding box center [1188, 296] width 12 height 12
